Goal: Navigation & Orientation: Understand site structure

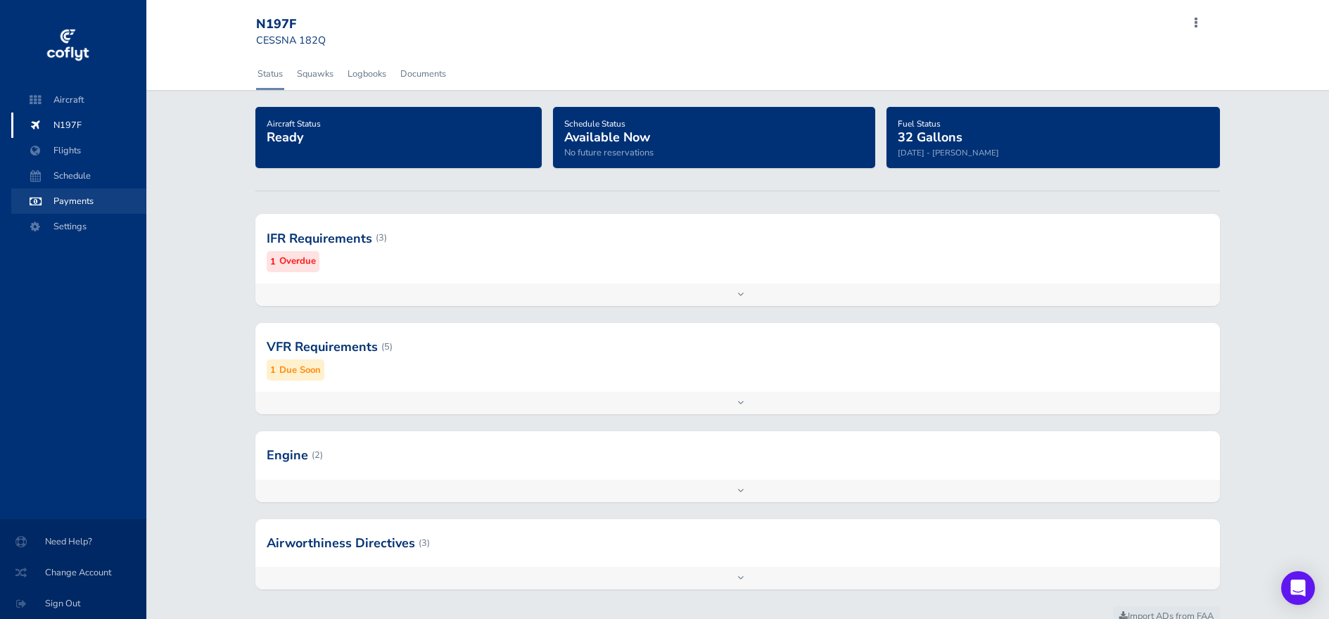
click at [65, 205] on span "Payments" at bounding box center [78, 201] width 107 height 25
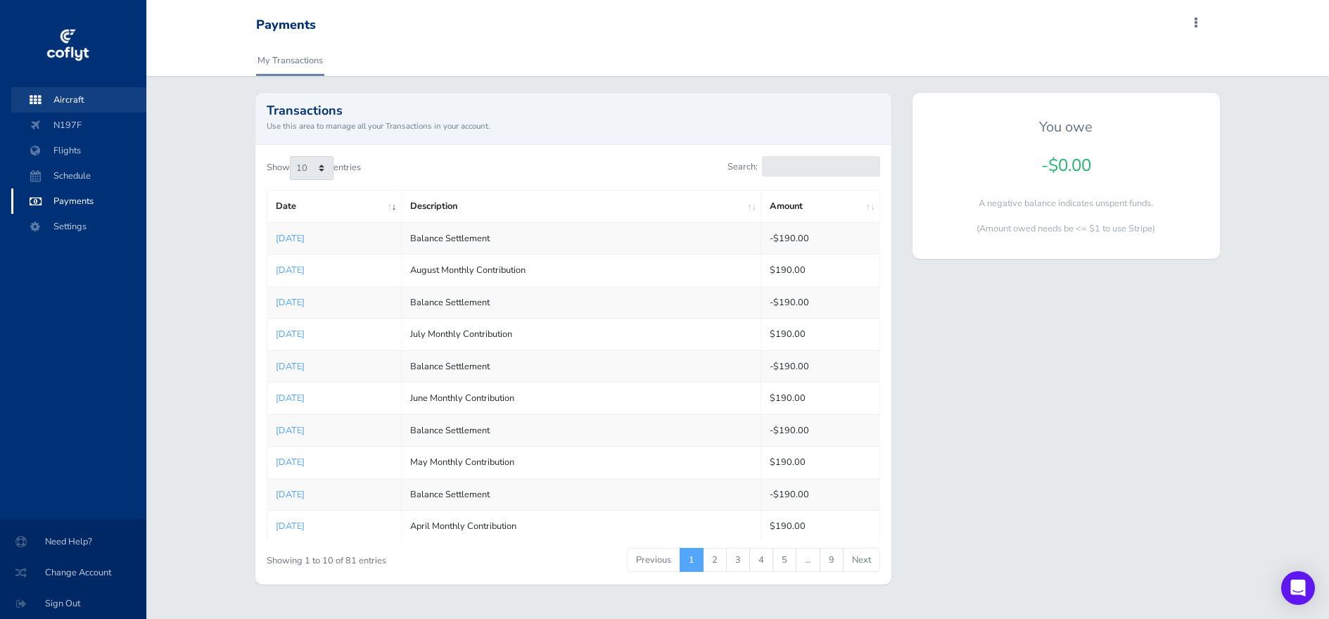
click at [81, 104] on span "Aircraft" at bounding box center [78, 99] width 107 height 25
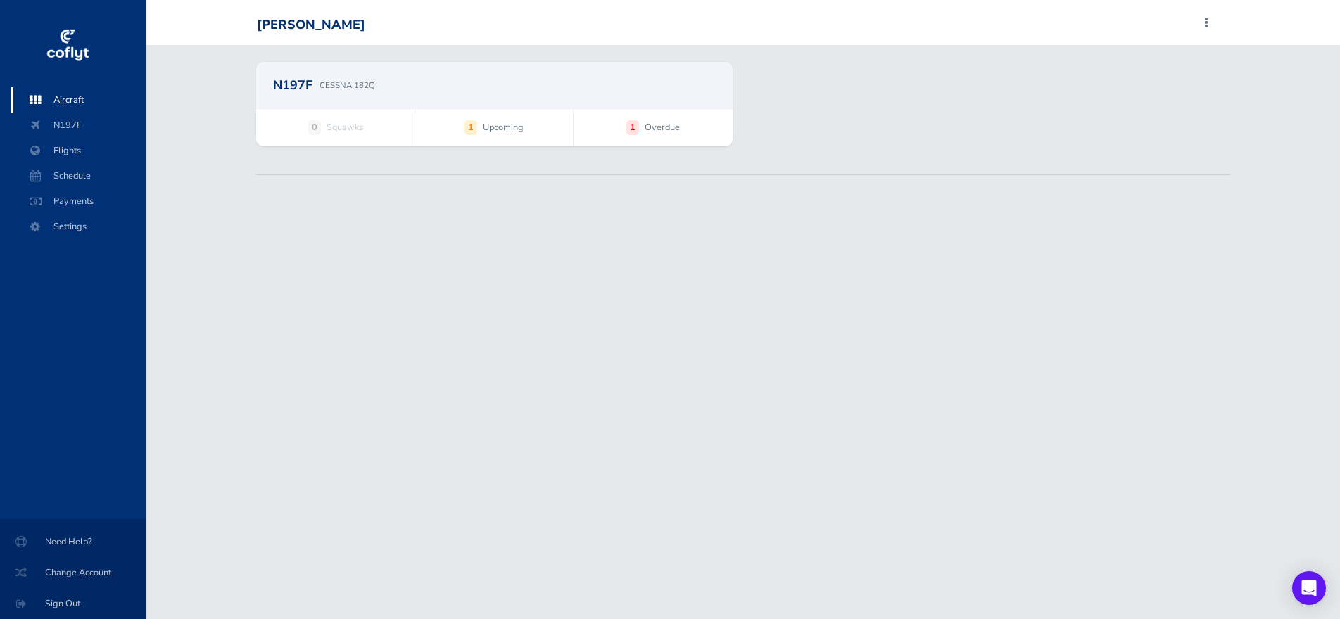
click at [676, 125] on span "Overdue" at bounding box center [662, 127] width 35 height 14
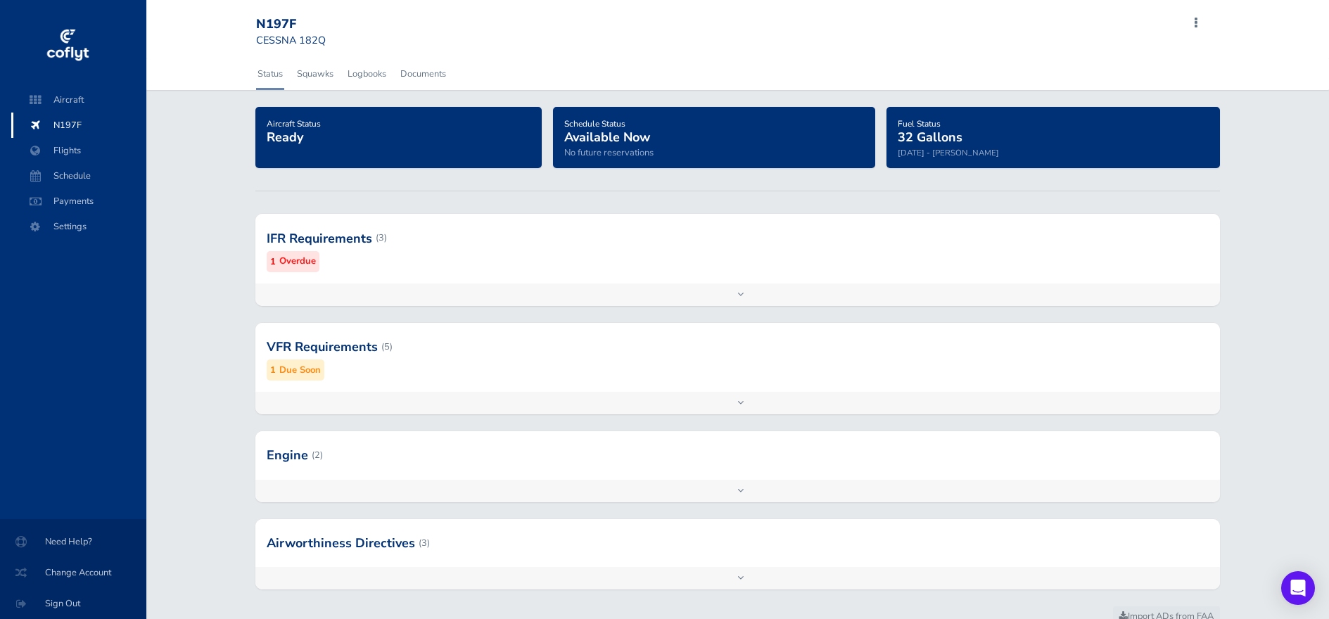
click at [738, 398] on div at bounding box center [737, 403] width 965 height 23
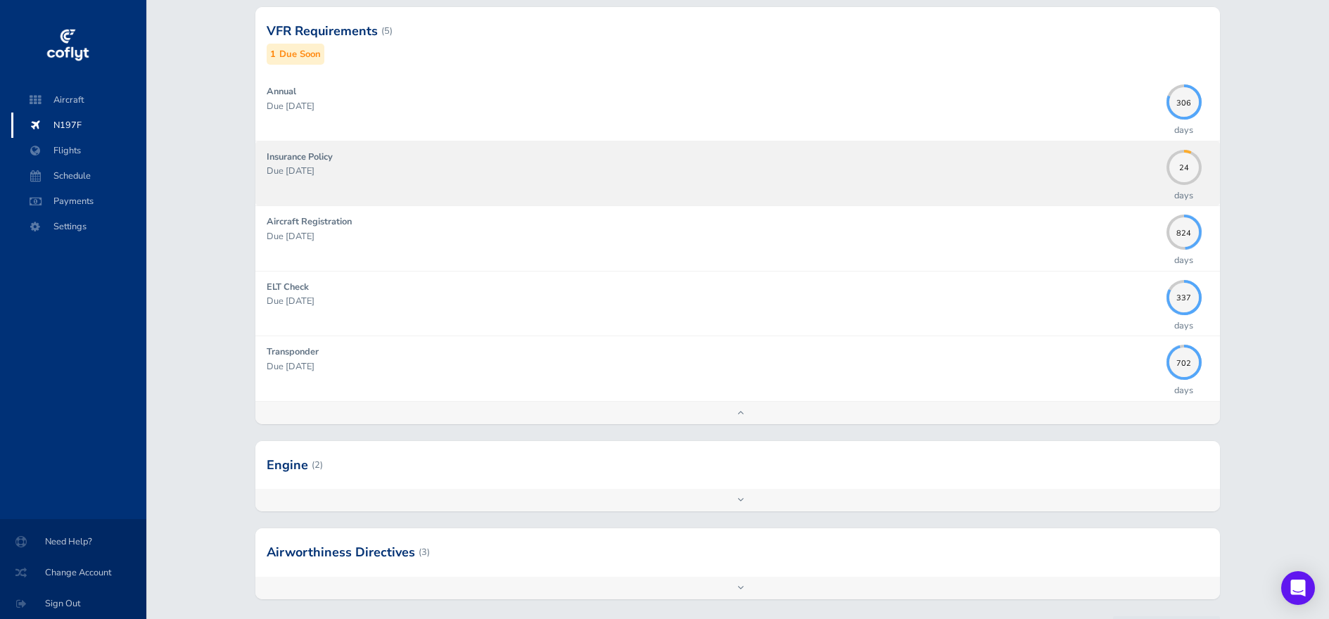
scroll to position [321, 0]
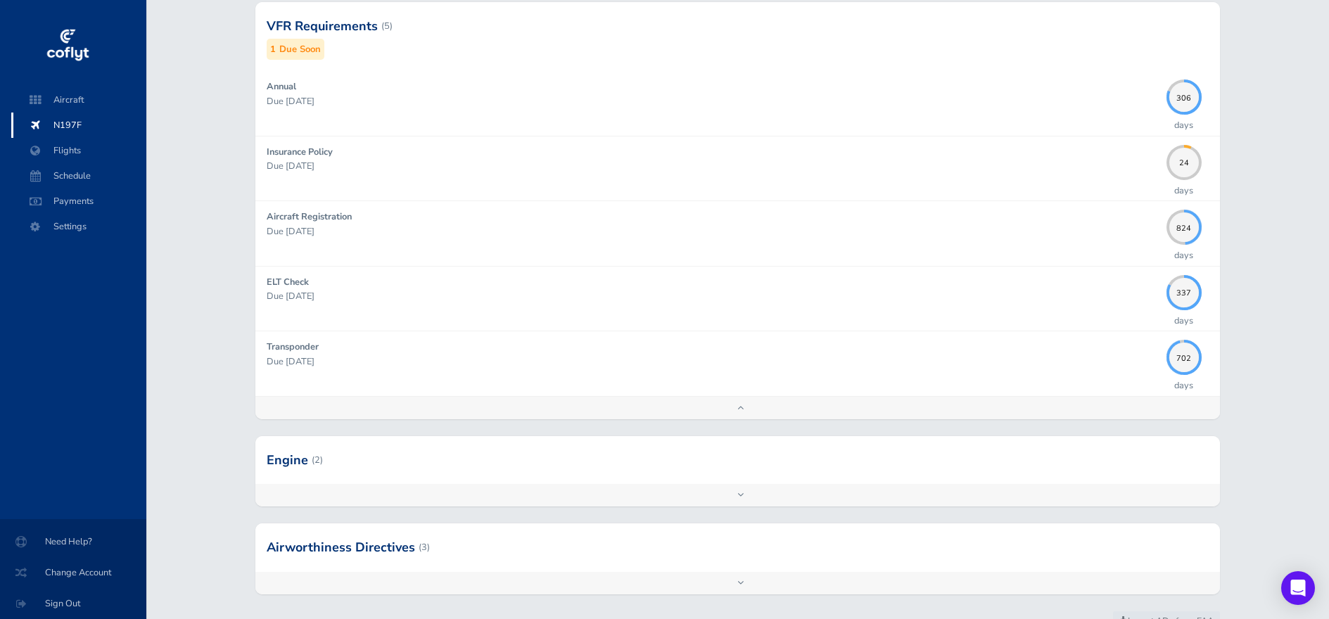
click at [749, 494] on div at bounding box center [737, 495] width 965 height 23
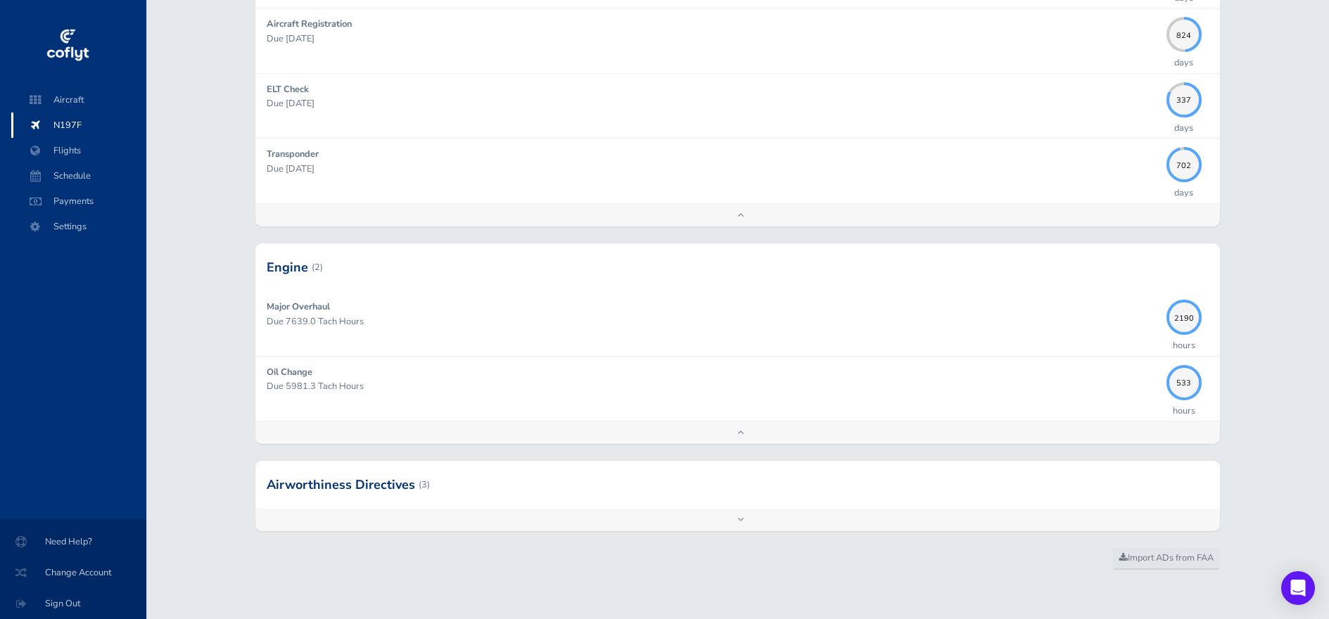
click at [738, 515] on div at bounding box center [737, 520] width 965 height 23
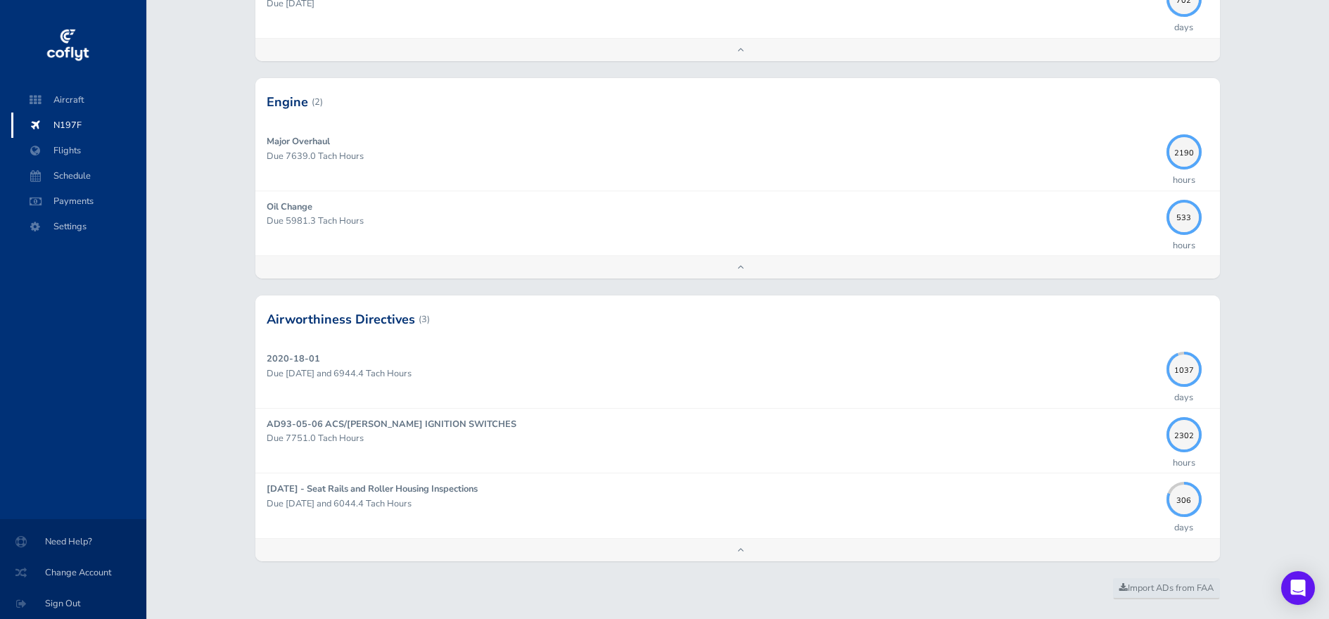
scroll to position [683, 0]
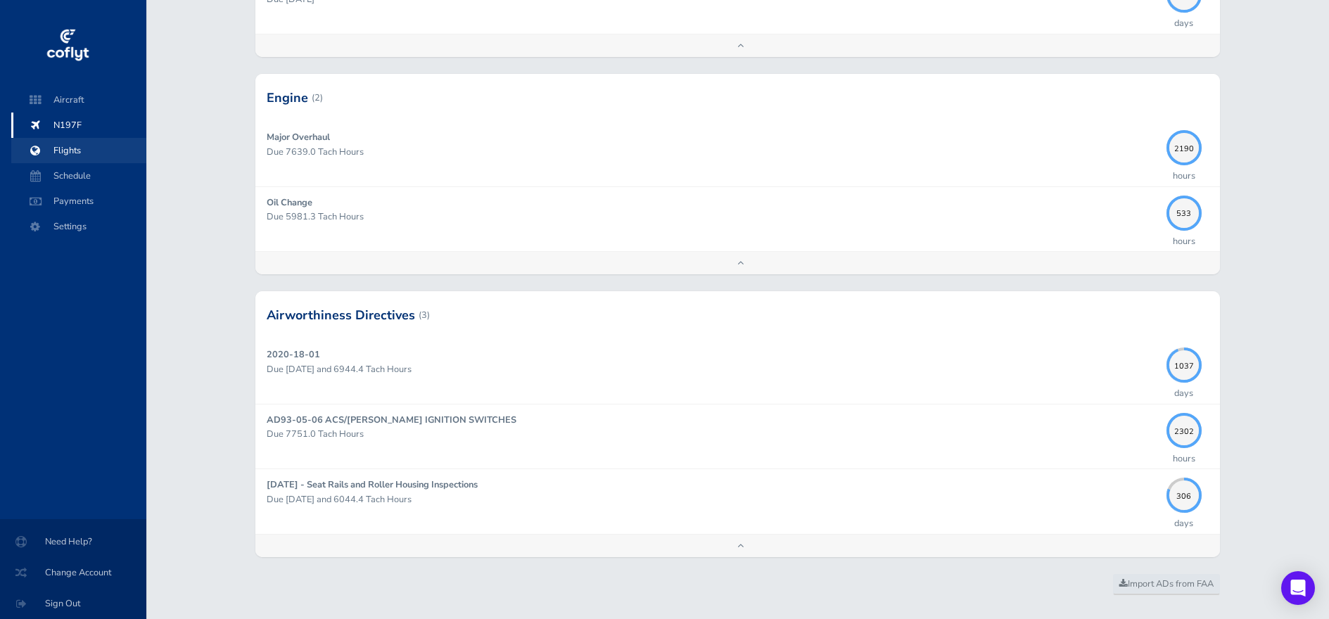
click at [75, 153] on span "Flights" at bounding box center [78, 150] width 107 height 25
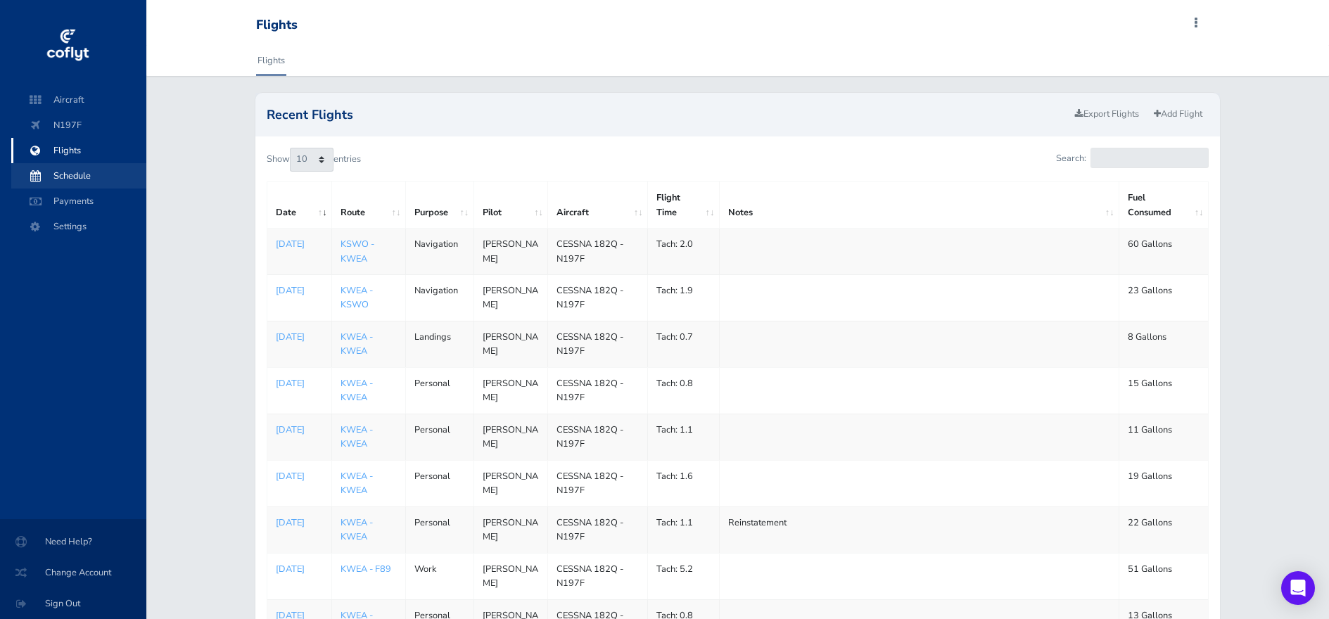
click at [75, 177] on span "Schedule" at bounding box center [78, 175] width 107 height 25
